Goal: Task Accomplishment & Management: Manage account settings

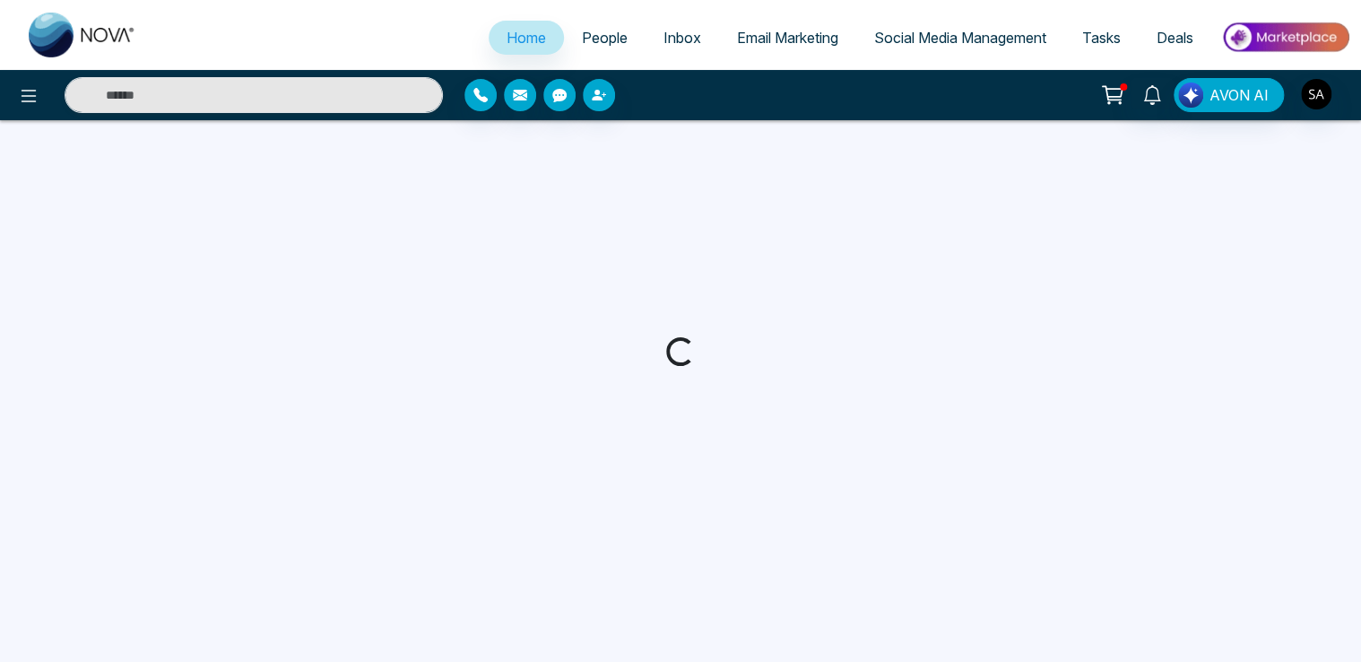
select select "*"
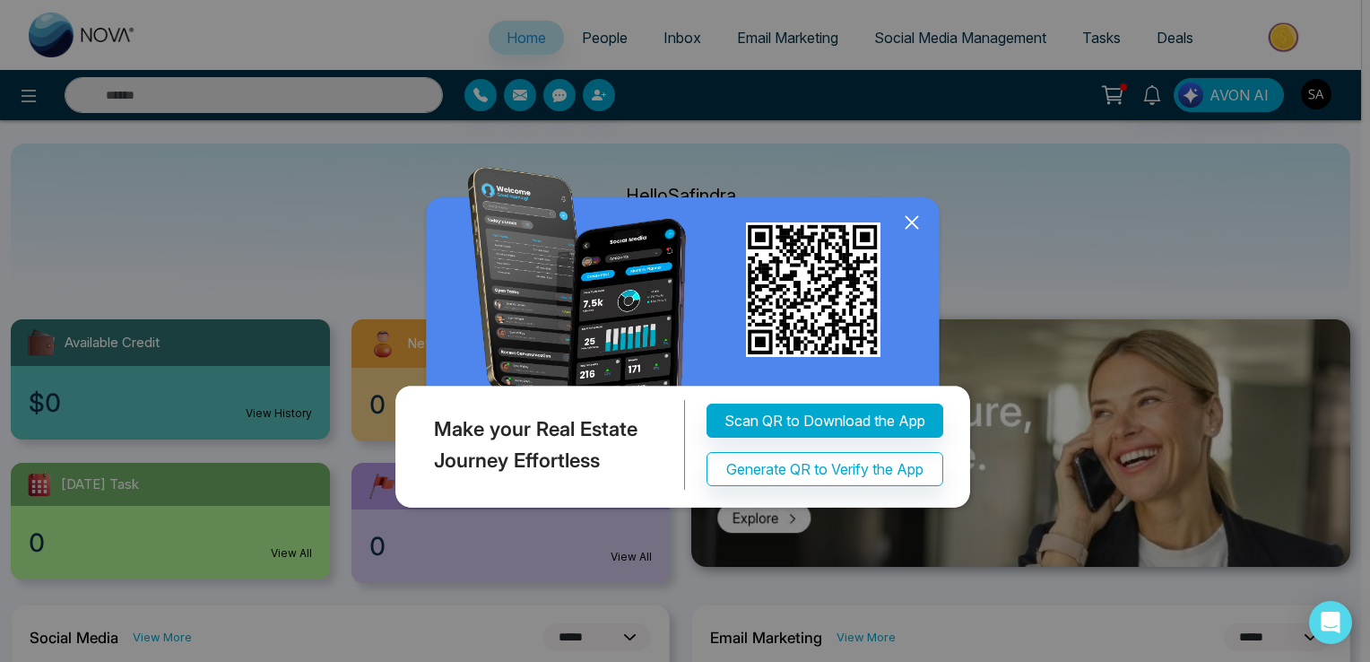
click at [918, 221] on icon at bounding box center [912, 222] width 27 height 27
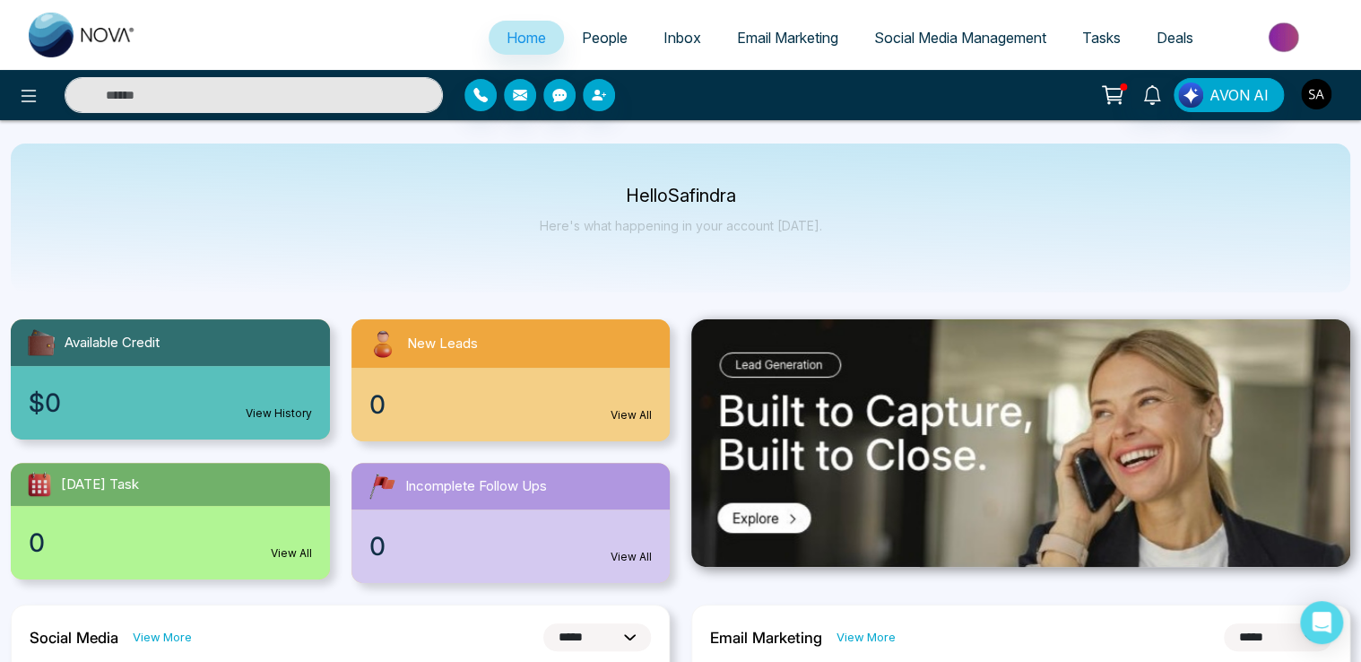
click at [1317, 83] on img "button" at bounding box center [1316, 94] width 30 height 30
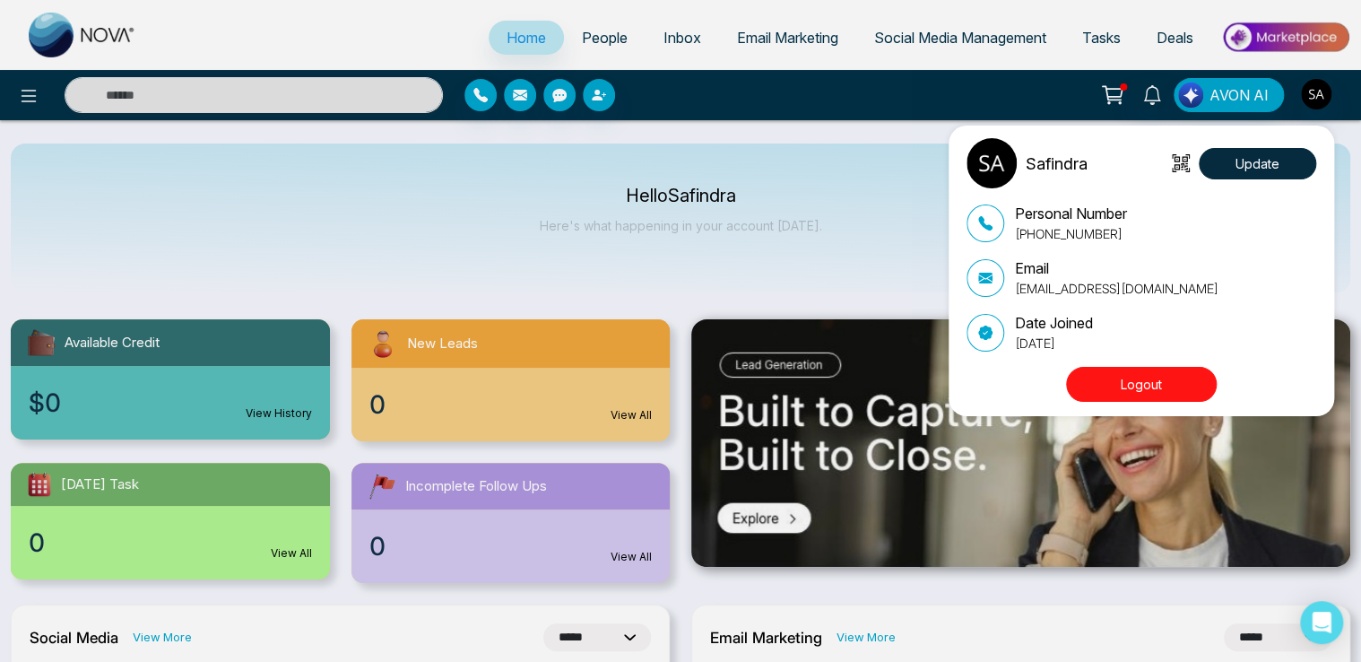
drag, startPoint x: 1014, startPoint y: 289, endPoint x: 1221, endPoint y: 292, distance: 206.3
click at [1219, 292] on p "[EMAIL_ADDRESS][DOMAIN_NAME]" at bounding box center [1117, 288] width 204 height 19
copy p "[EMAIL_ADDRESS][DOMAIN_NAME]"
